Goal: Transaction & Acquisition: Purchase product/service

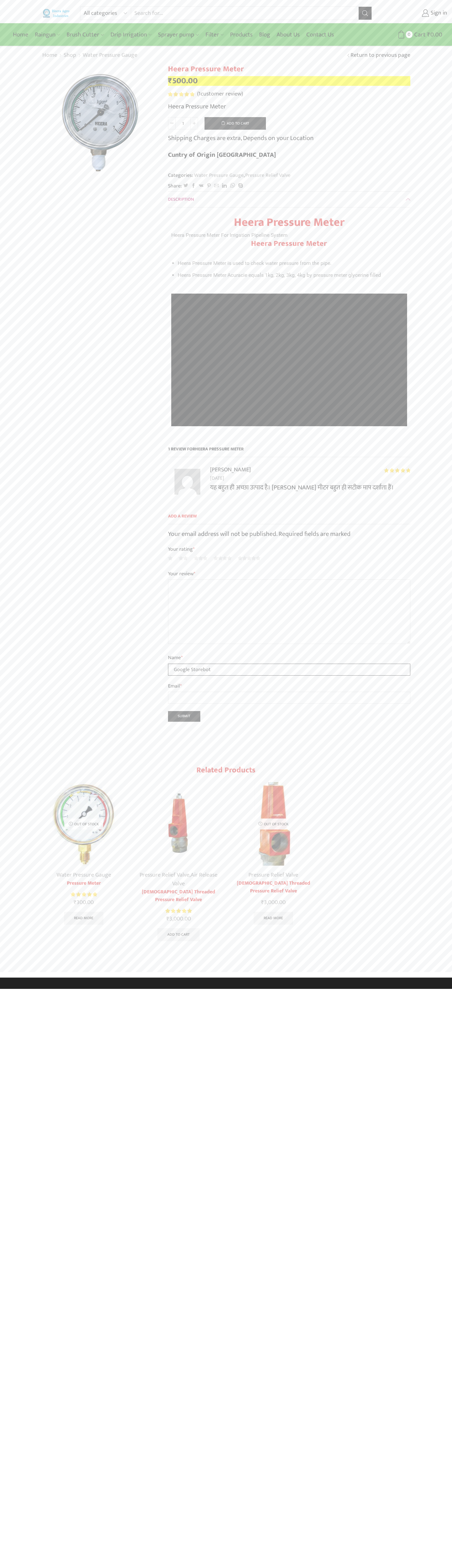
type input "Google Storebot"
click at [235, 123] on button "Add to cart" at bounding box center [235, 123] width 62 height 13
click at [412, 35] on span "Cart" at bounding box center [412, 35] width 13 height 9
click at [410, 35] on span "Cart" at bounding box center [412, 35] width 13 height 9
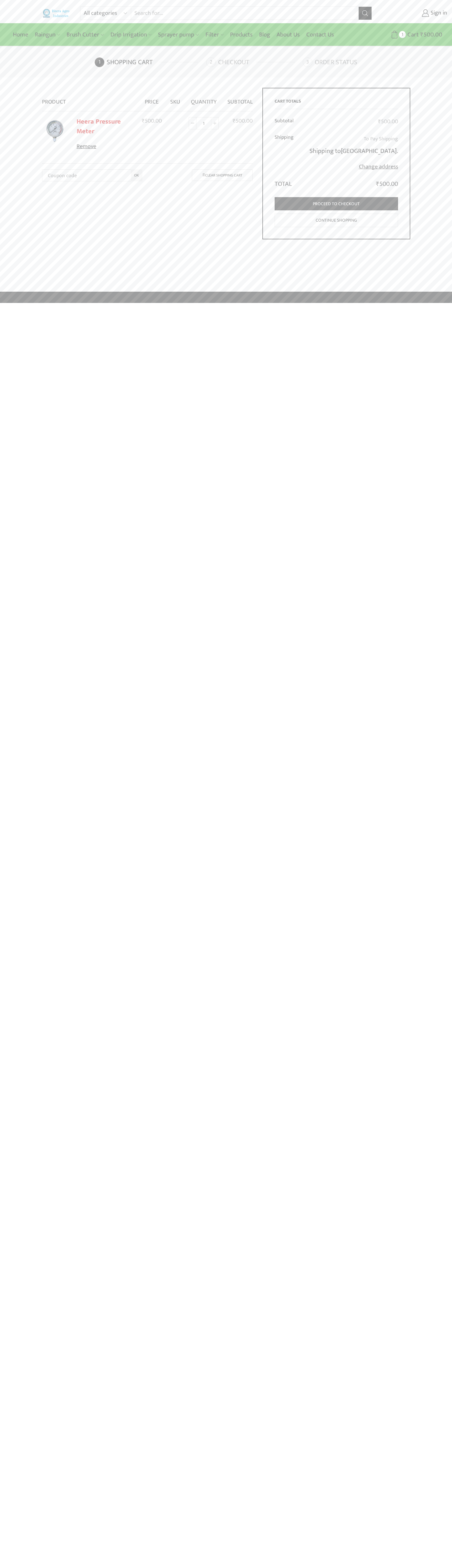
click at [105, 147] on link "Remove" at bounding box center [105, 147] width 57 height 9
